Goal: Task Accomplishment & Management: Use online tool/utility

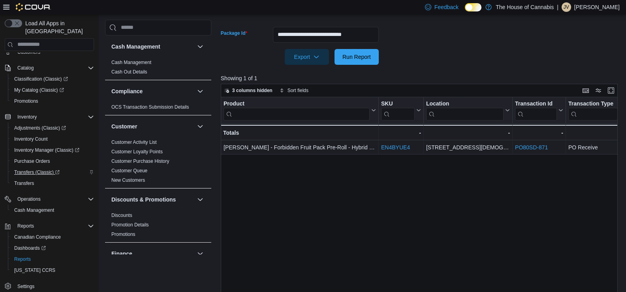
scroll to position [221, 0]
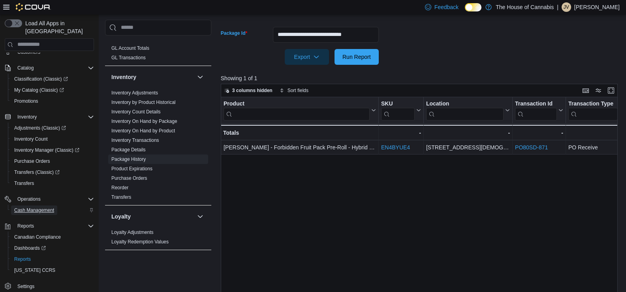
click at [31, 207] on span "Cash Management" at bounding box center [34, 210] width 40 height 6
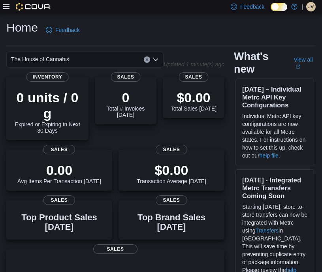
click at [6, 8] on icon at bounding box center [6, 7] width 6 height 6
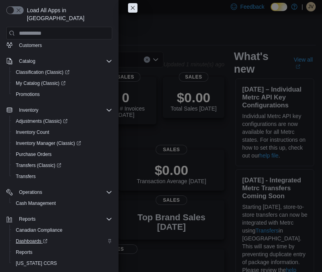
scroll to position [38, 0]
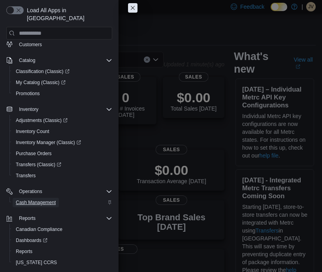
click at [41, 199] on span "Cash Management" at bounding box center [36, 202] width 40 height 6
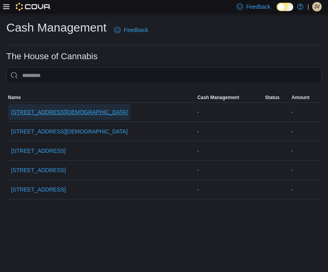
click at [57, 116] on span "[STREET_ADDRESS][DEMOGRAPHIC_DATA]" at bounding box center [69, 112] width 116 height 16
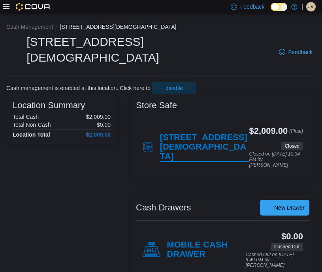
click at [192, 133] on h4 "[STREET_ADDRESS][DEMOGRAPHIC_DATA]" at bounding box center [204, 147] width 89 height 29
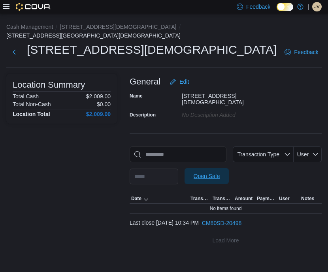
click at [220, 172] on span "Open Safe" at bounding box center [206, 176] width 26 height 8
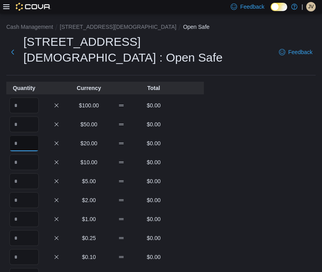
click at [24, 135] on input "Quantity" at bounding box center [23, 143] width 29 height 16
type input "**"
type input "***"
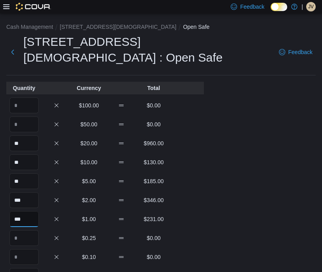
type input "***"
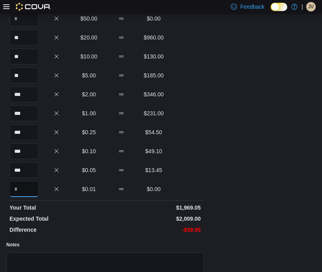
scroll to position [164, 0]
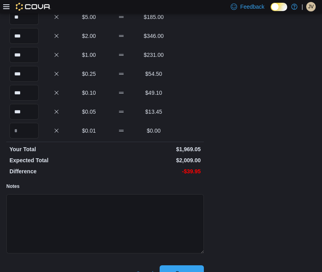
click at [186, 269] on span "Save" at bounding box center [181, 273] width 13 height 8
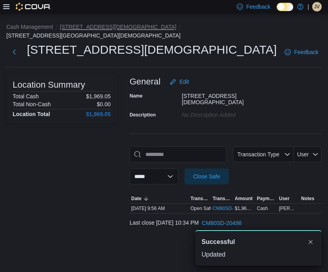
click at [96, 26] on button "[STREET_ADDRESS][DEMOGRAPHIC_DATA]" at bounding box center [118, 27] width 116 height 6
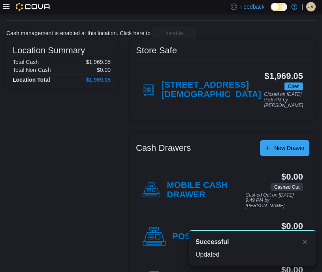
scroll to position [83, 0]
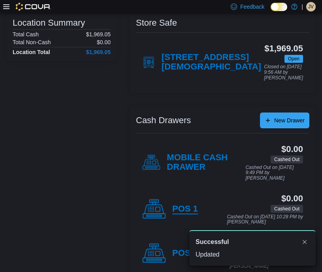
click at [188, 204] on h4 "POS 1" at bounding box center [185, 209] width 26 height 10
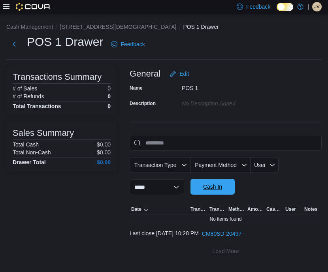
click at [220, 189] on span "Cash In" at bounding box center [212, 187] width 19 height 8
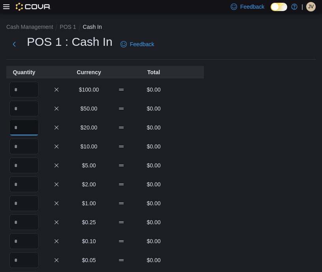
click at [21, 129] on input "Quantity" at bounding box center [23, 128] width 29 height 16
type input "*"
type input "**"
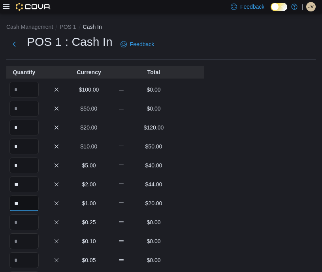
type input "**"
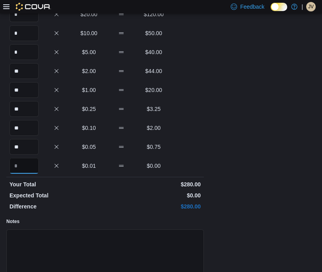
scroll to position [164, 0]
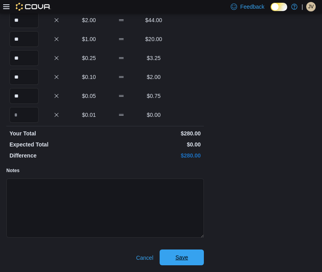
click at [181, 253] on span "Save" at bounding box center [181, 257] width 35 height 16
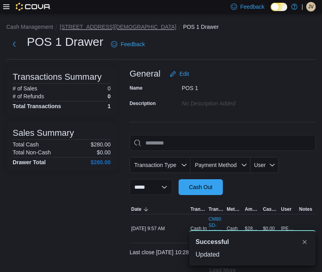
click at [94, 25] on button "[STREET_ADDRESS][DEMOGRAPHIC_DATA]" at bounding box center [118, 27] width 116 height 6
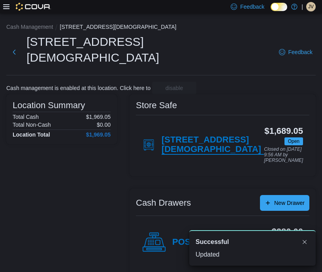
scroll to position [83, 0]
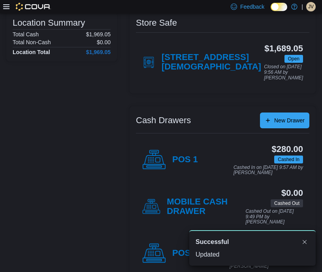
click at [176, 236] on div "A new notification appears Successful Updated" at bounding box center [243, 248] width 158 height 48
click at [160, 242] on icon at bounding box center [154, 254] width 24 height 24
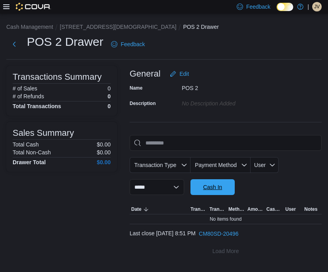
drag, startPoint x: 227, startPoint y: 183, endPoint x: 217, endPoint y: 185, distance: 9.6
click at [217, 185] on span "Cash In" at bounding box center [212, 187] width 19 height 8
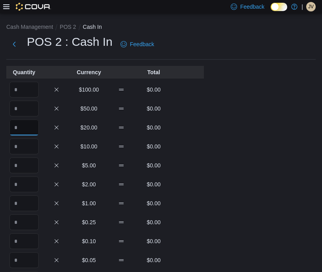
click at [19, 126] on input "Quantity" at bounding box center [23, 128] width 29 height 16
type input "*"
type input "**"
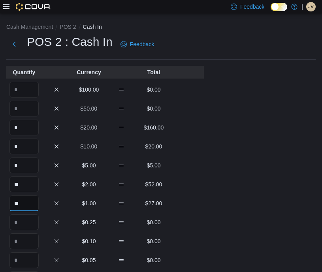
type input "**"
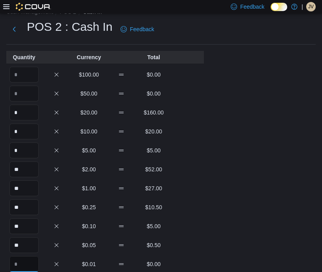
scroll to position [164, 0]
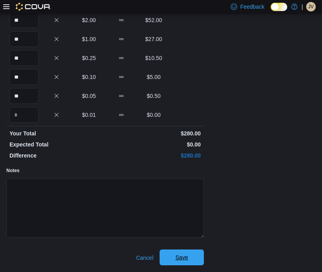
click at [182, 257] on span "Save" at bounding box center [181, 257] width 13 height 8
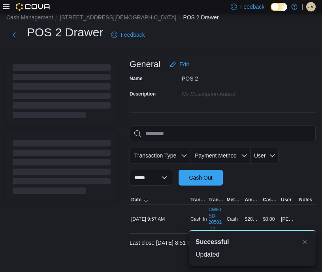
scroll to position [12, 0]
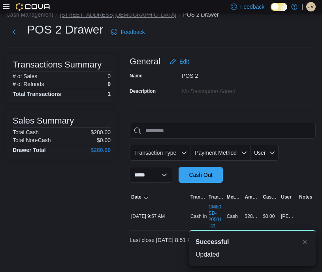
click at [114, 15] on button "[STREET_ADDRESS][DEMOGRAPHIC_DATA]" at bounding box center [118, 14] width 116 height 6
